Goal: Transaction & Acquisition: Subscribe to service/newsletter

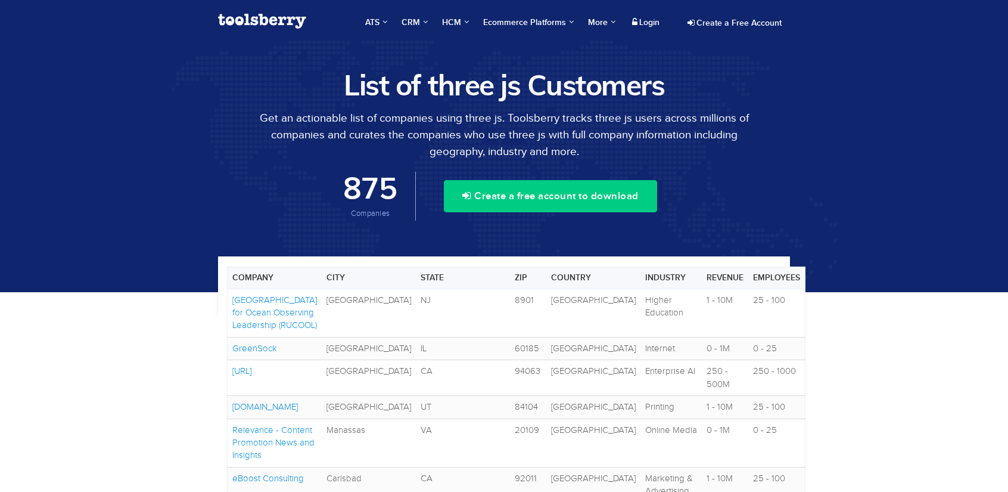
click at [718, 13] on div "Create a Free Account" at bounding box center [732, 20] width 117 height 25
click at [718, 18] on link "Create a Free Account" at bounding box center [734, 23] width 111 height 20
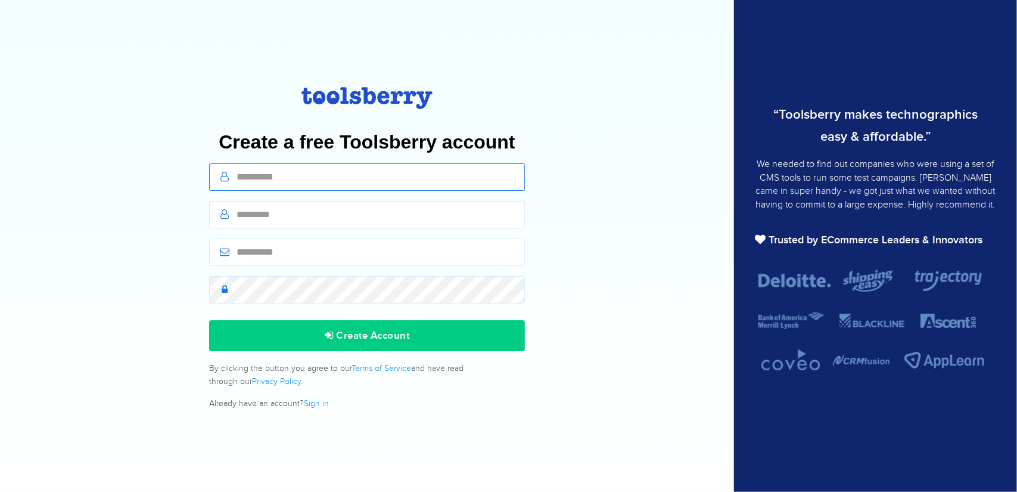
click at [313, 167] on input "text" at bounding box center [367, 176] width 316 height 27
click at [269, 172] on input "text" at bounding box center [367, 176] width 316 height 27
type input "*****"
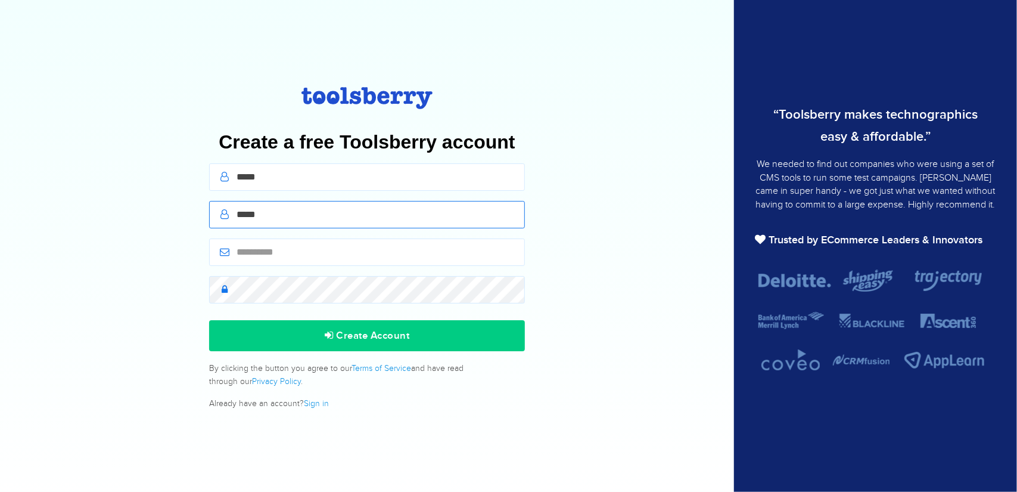
type input "*****"
click at [257, 250] on input "email" at bounding box center [367, 251] width 316 height 27
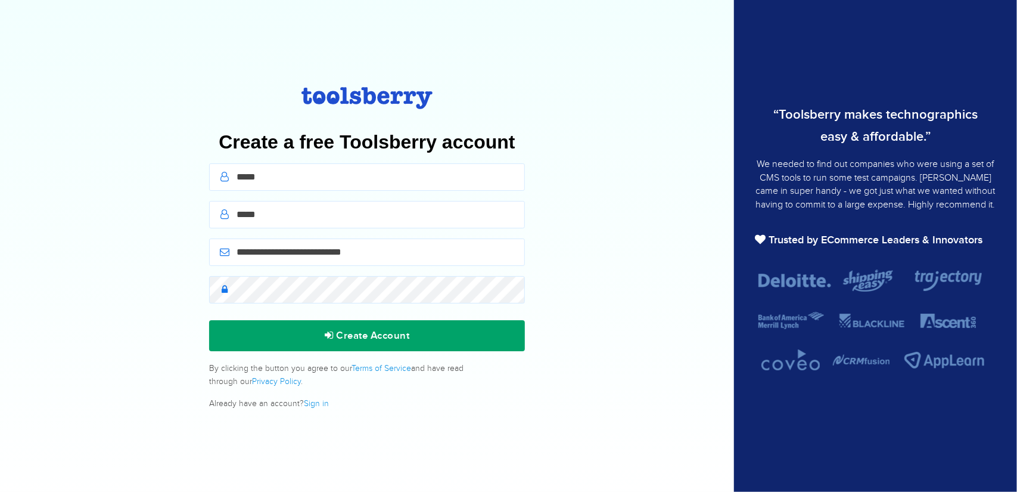
click at [297, 340] on button "Create Account" at bounding box center [367, 335] width 316 height 31
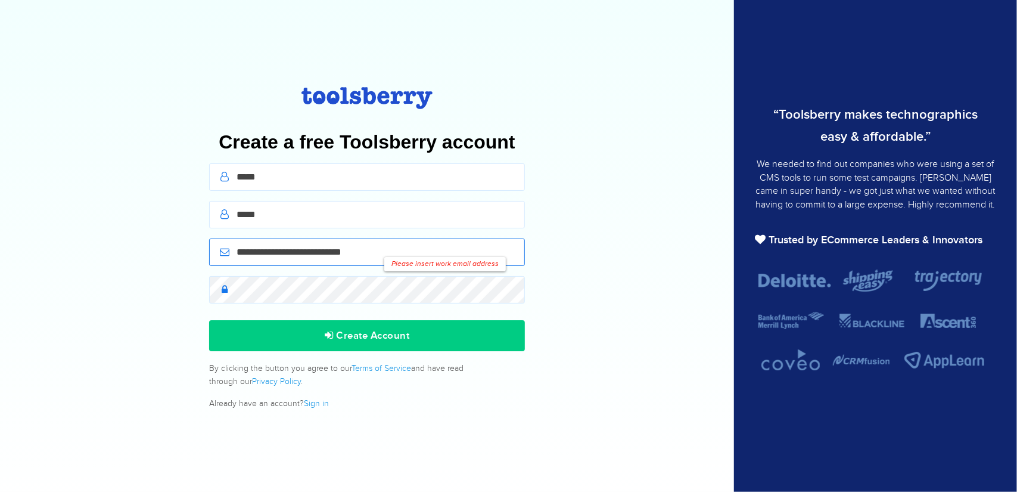
click at [318, 250] on input "**********" at bounding box center [367, 251] width 316 height 27
type input "**********"
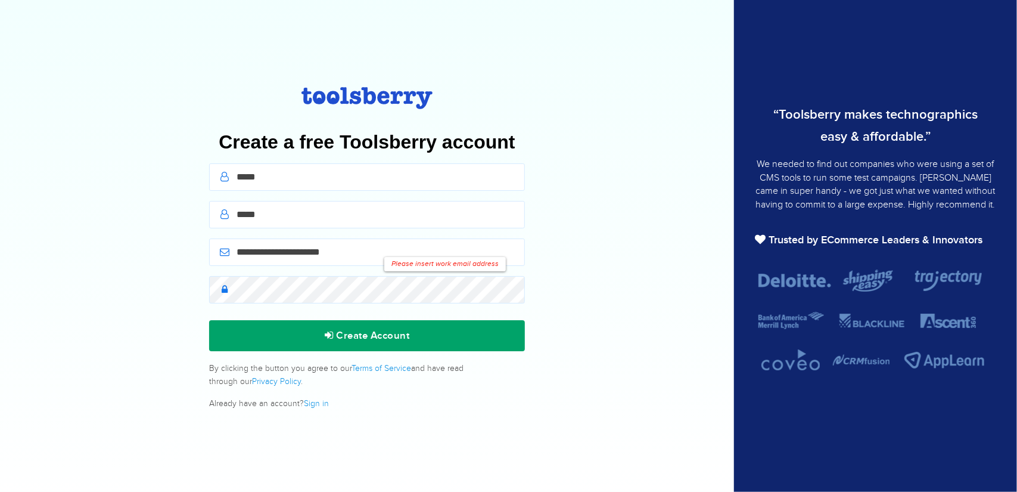
click at [317, 330] on button "Create Account" at bounding box center [367, 335] width 316 height 31
click at [314, 330] on button "Create Account" at bounding box center [367, 335] width 316 height 31
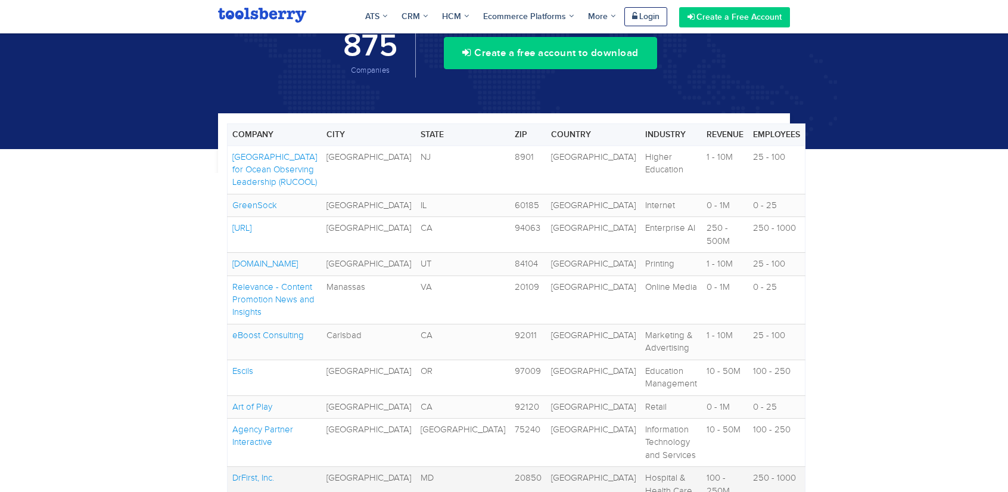
scroll to position [60, 0]
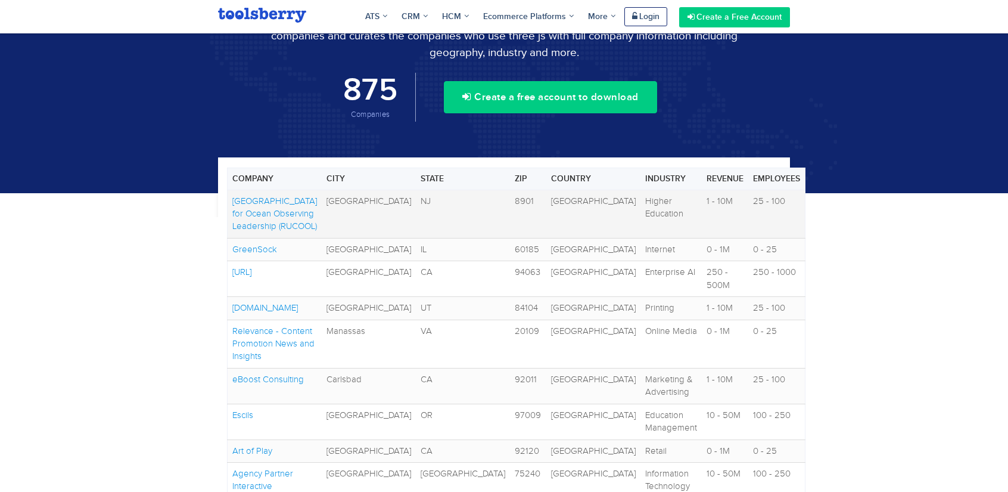
click at [278, 210] on link "Rutgers University Center for Ocean Observing Leadership (RUCOOL)" at bounding box center [274, 213] width 85 height 35
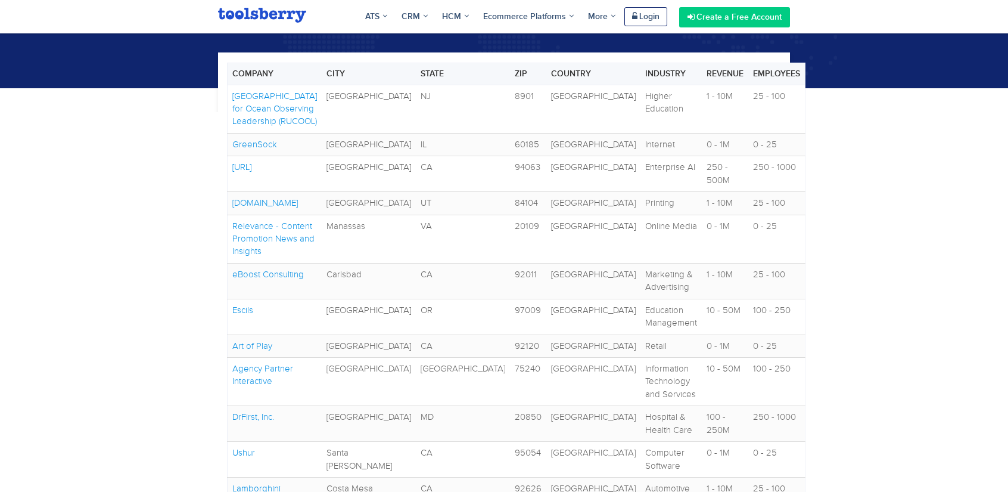
scroll to position [179, 0]
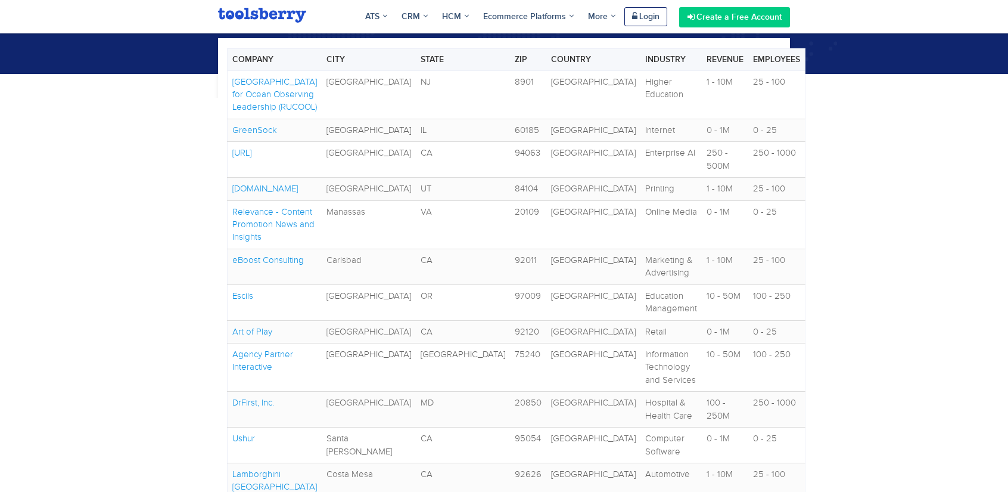
drag, startPoint x: 277, startPoint y: 121, endPoint x: 221, endPoint y: 82, distance: 67.6
click at [221, 82] on div "Company City State Zip Country Industry Revenue Employees Rutgers University Ce…" at bounding box center [504, 71] width 572 height 66
click at [153, 145] on div "Company City State Zip Country Industry Revenue Employees Rutgers University Ce…" at bounding box center [504, 475] width 1008 height 802
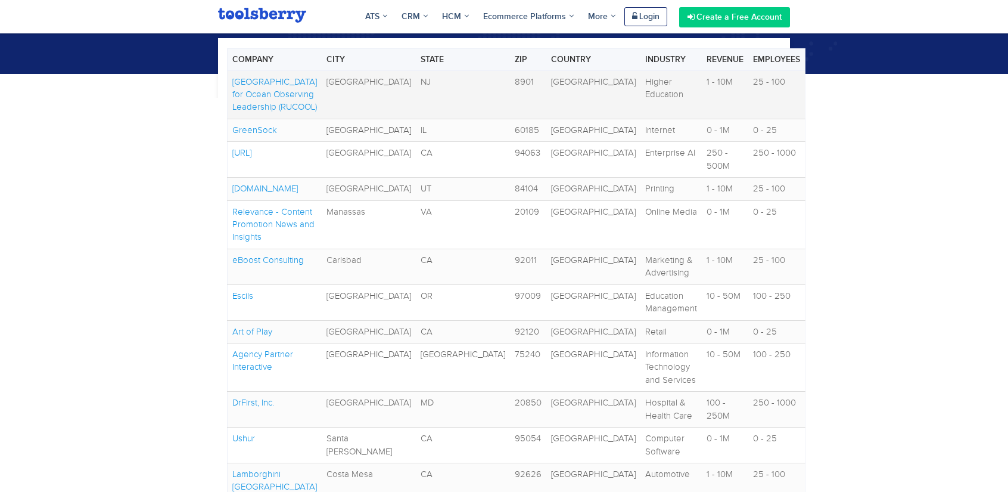
drag, startPoint x: 283, startPoint y: 116, endPoint x: 234, endPoint y: 86, distance: 57.2
click at [234, 86] on td "[GEOGRAPHIC_DATA] for Ocean Observing Leadership (RUCOOL)" at bounding box center [275, 94] width 95 height 48
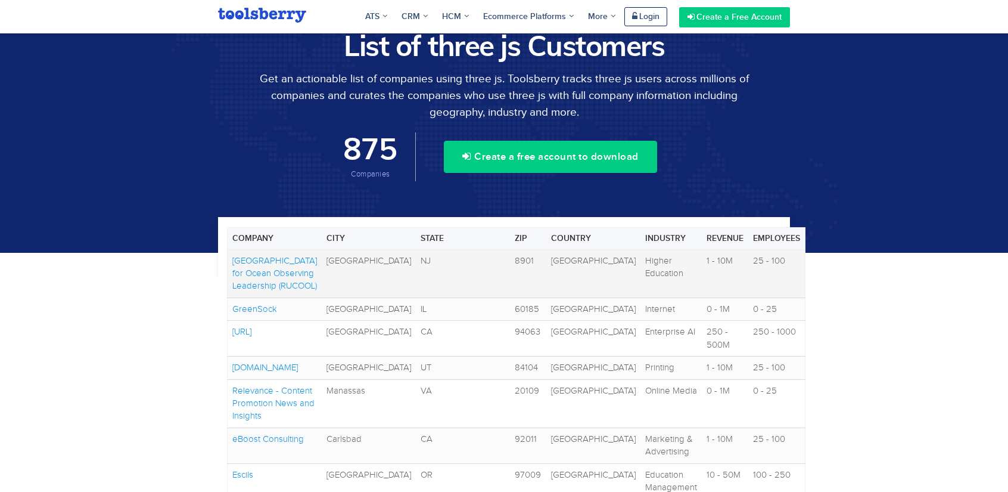
scroll to position [218, 0]
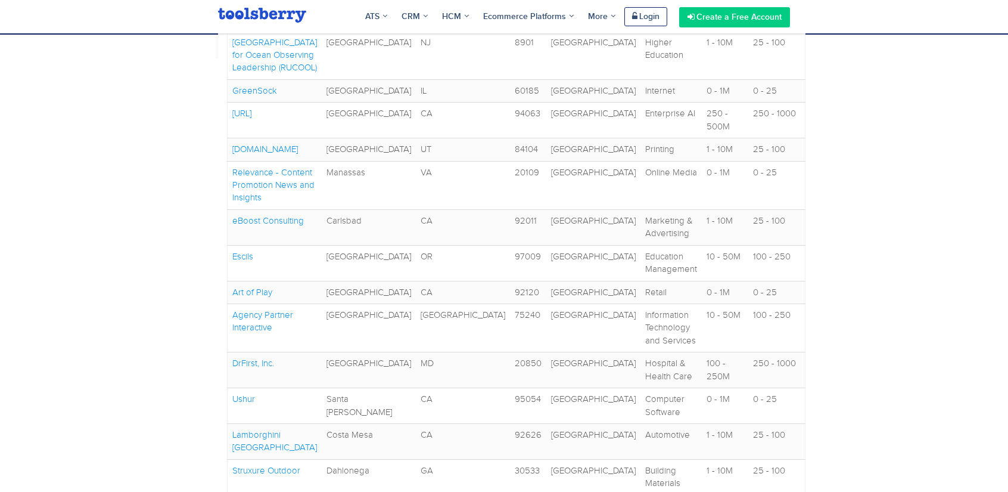
drag, startPoint x: 279, startPoint y: 83, endPoint x: 221, endPoint y: 47, distance: 68.8
click at [221, 47] on div "Company City State Zip Country Industry Revenue Employees Rutgers University Ce…" at bounding box center [504, 32] width 572 height 66
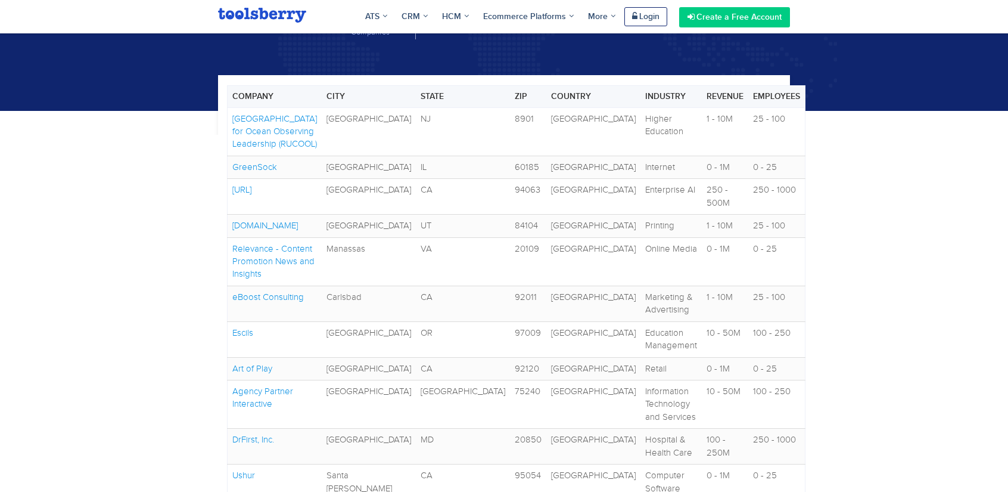
scroll to position [99, 0]
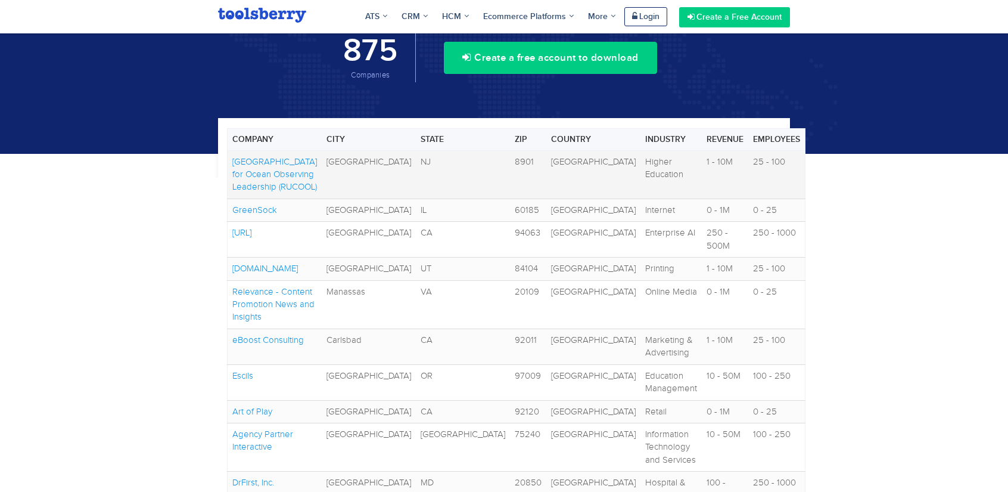
drag, startPoint x: 203, startPoint y: 162, endPoint x: 296, endPoint y: 195, distance: 98.2
click at [292, 198] on td "Rutgers University Center for Ocean Observing Leadership (RUCOOL)" at bounding box center [275, 174] width 95 height 48
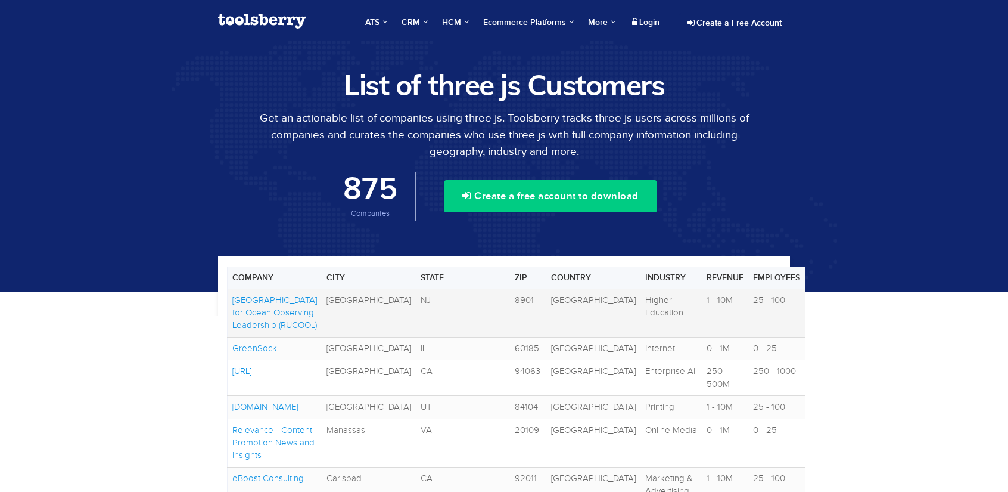
scroll to position [136, 0]
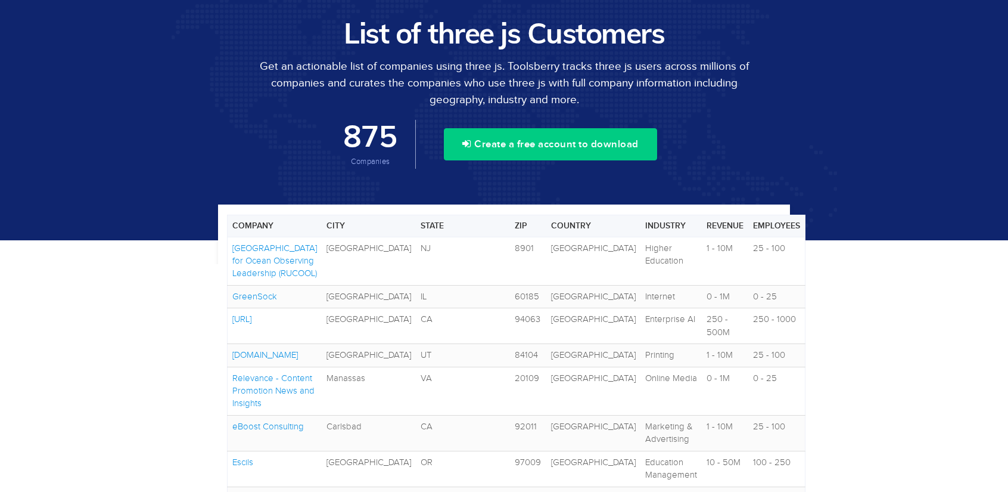
scroll to position [119, 0]
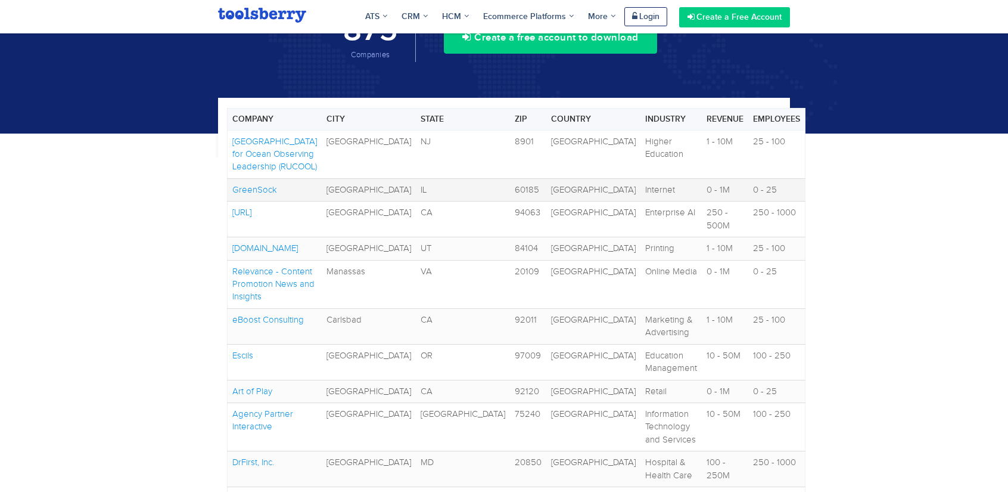
drag, startPoint x: 286, startPoint y: 203, endPoint x: 231, endPoint y: 198, distance: 55.0
click at [231, 198] on td "GreenSock" at bounding box center [275, 189] width 95 height 23
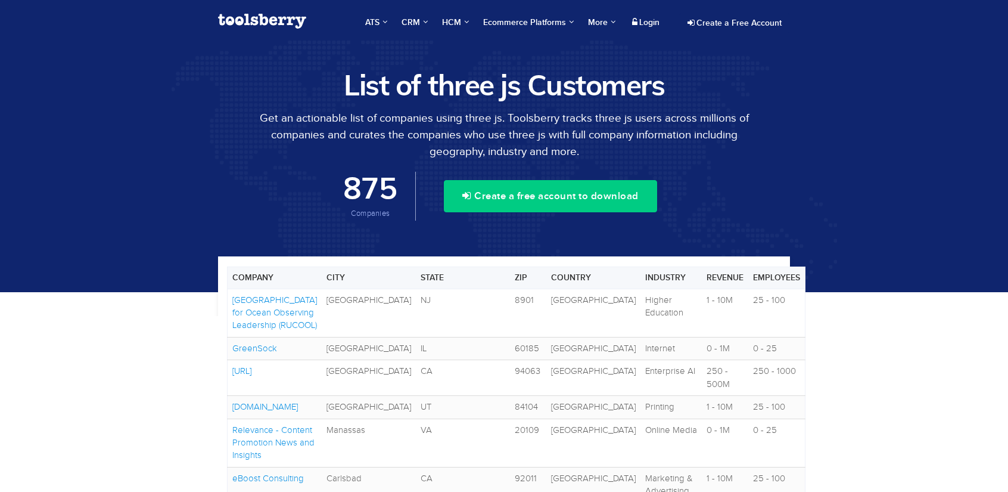
scroll to position [159, 0]
